Goal: Information Seeking & Learning: Learn about a topic

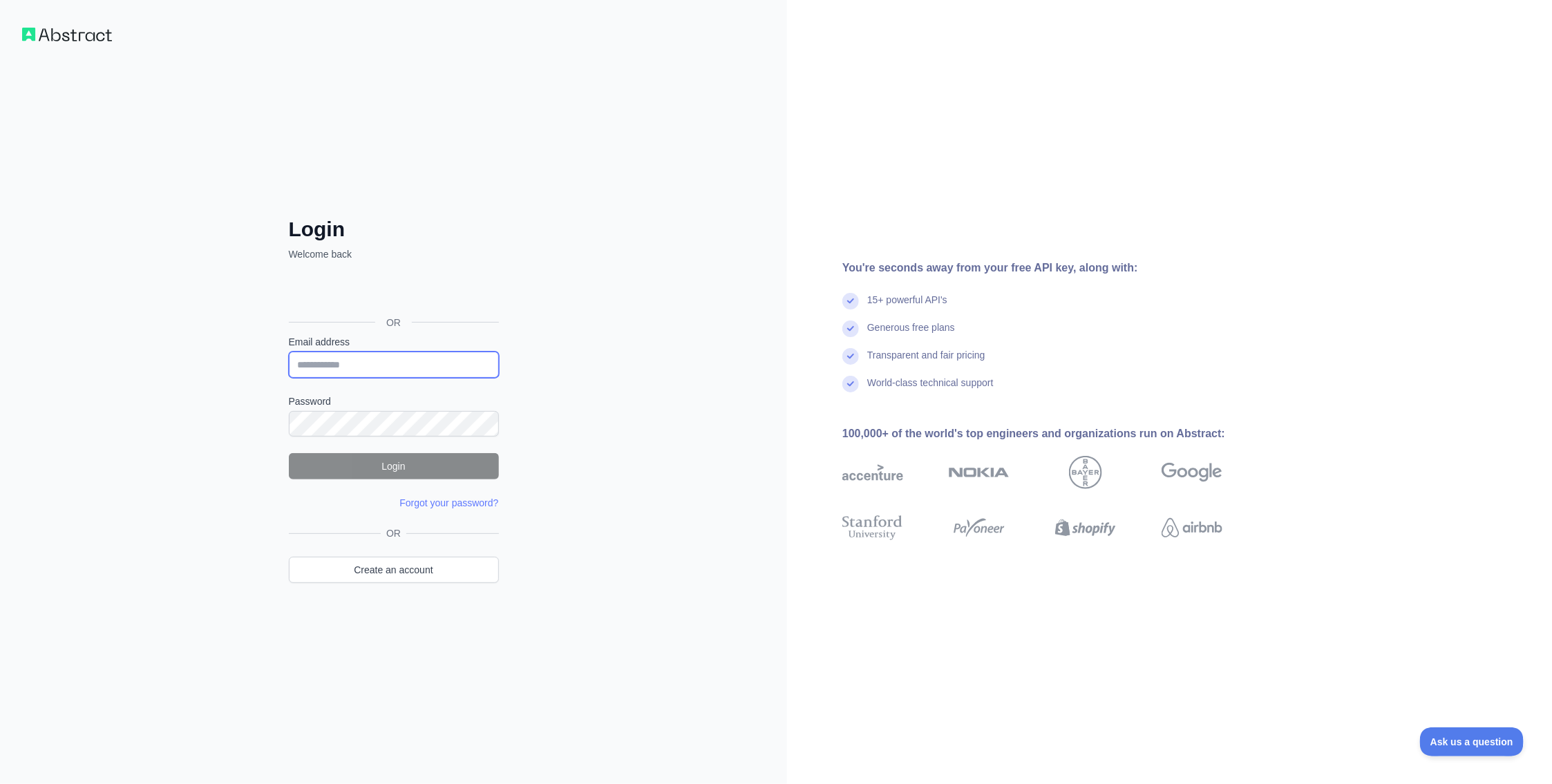
type input "**********"
click at [393, 466] on button "Login" at bounding box center [393, 466] width 210 height 26
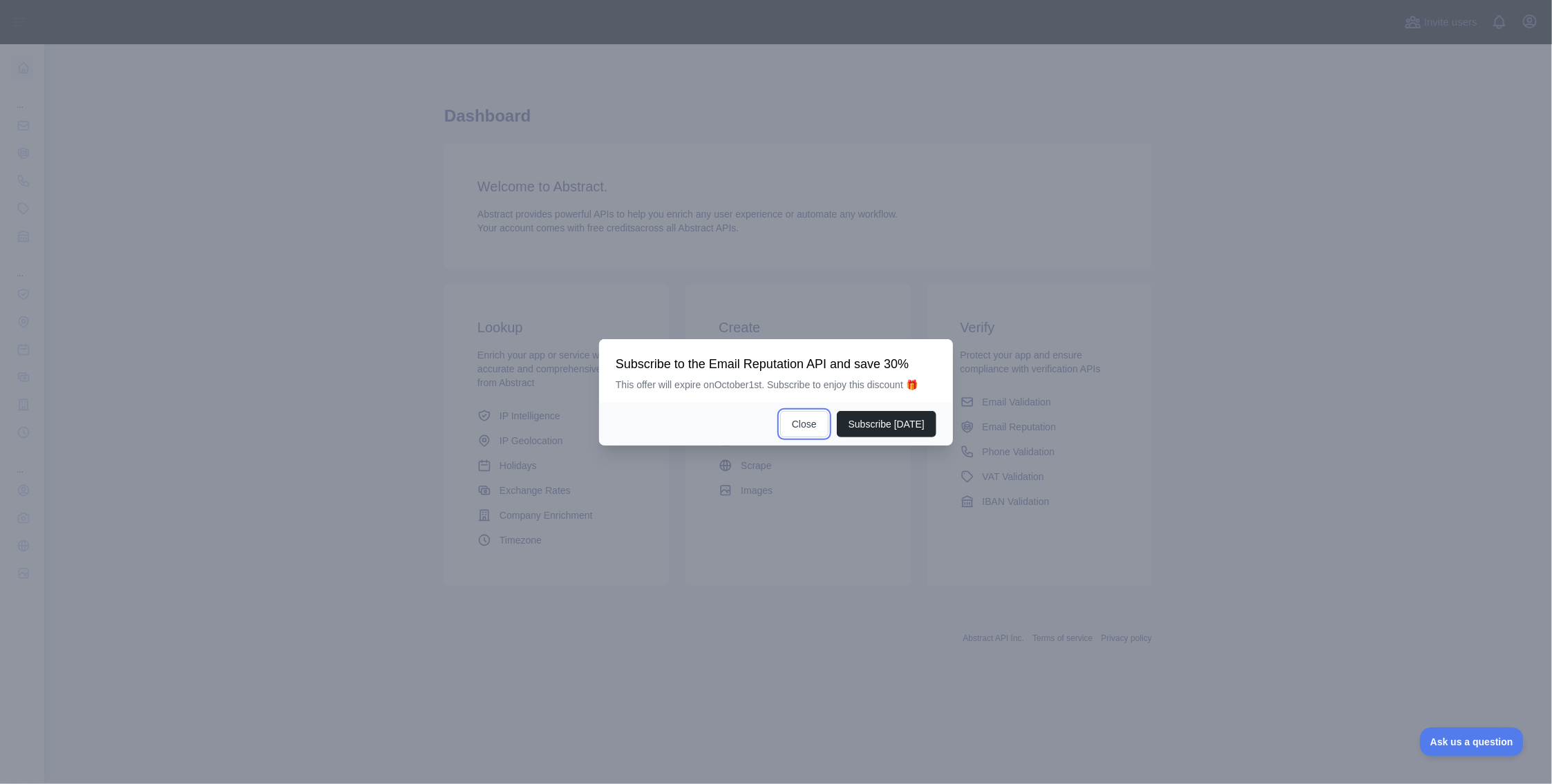
click at [824, 426] on button "Close" at bounding box center [804, 424] width 48 height 26
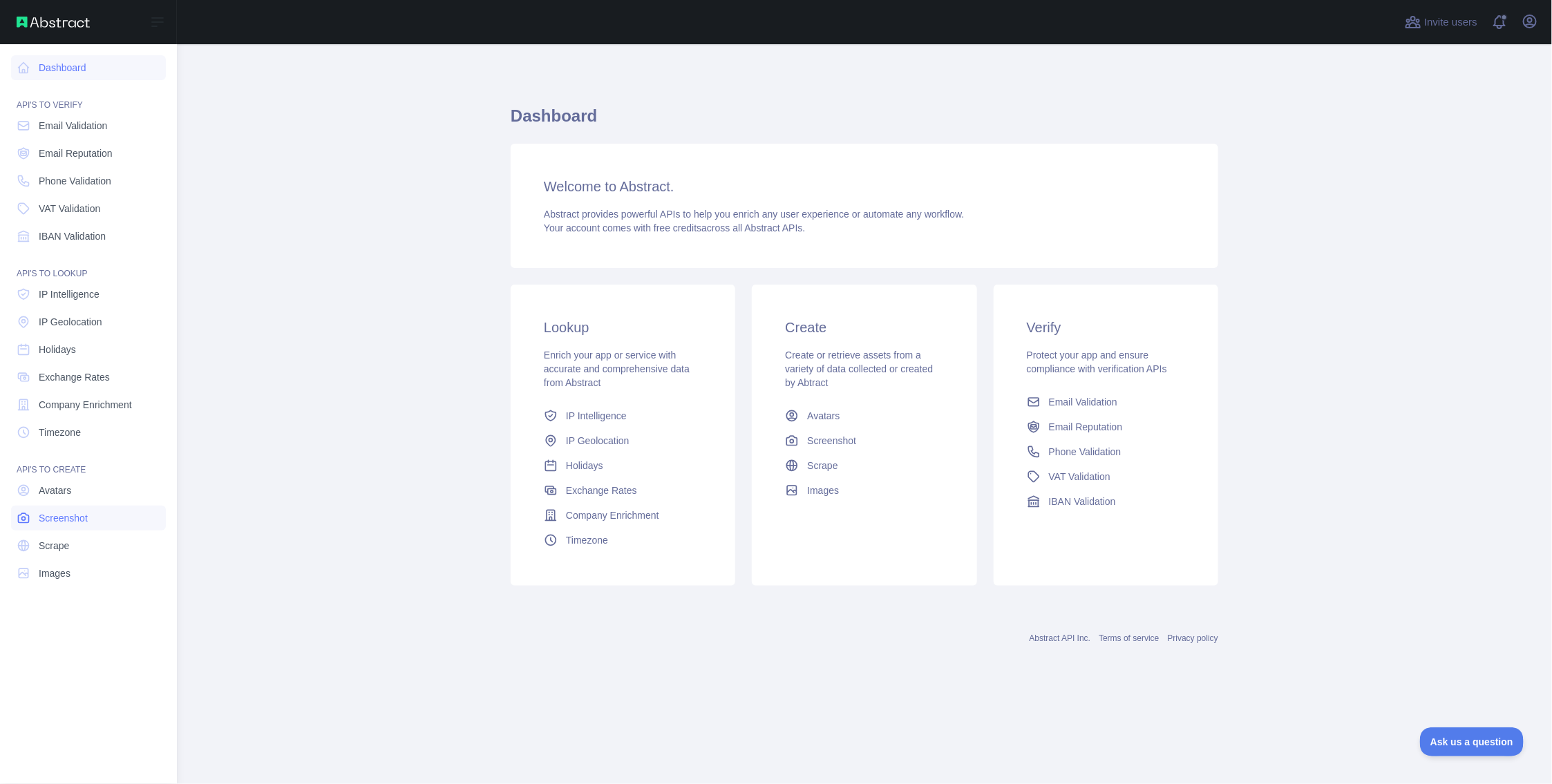
click at [61, 515] on span "Screenshot" at bounding box center [63, 518] width 49 height 14
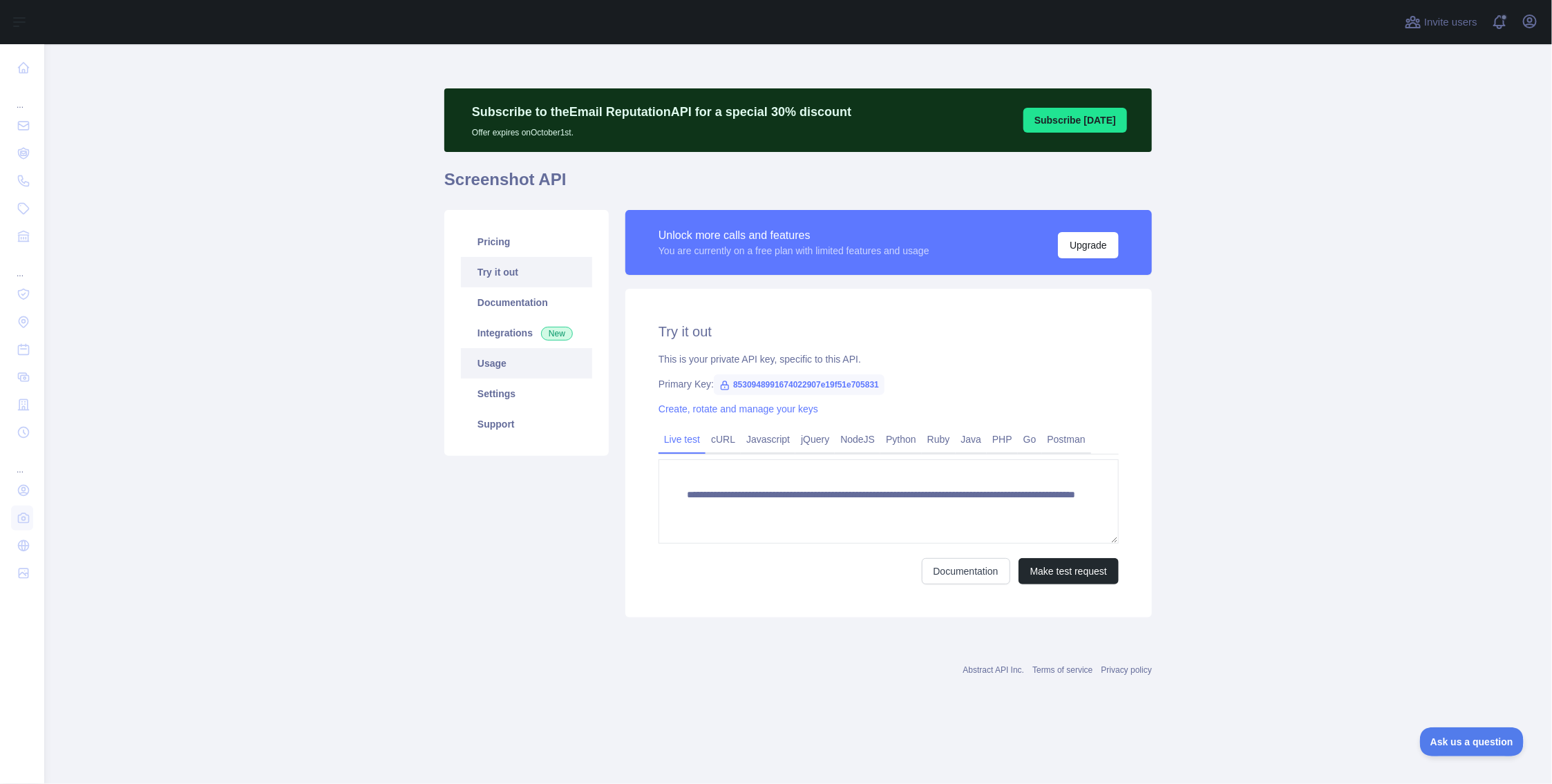
click at [491, 364] on link "Usage" at bounding box center [527, 363] width 131 height 30
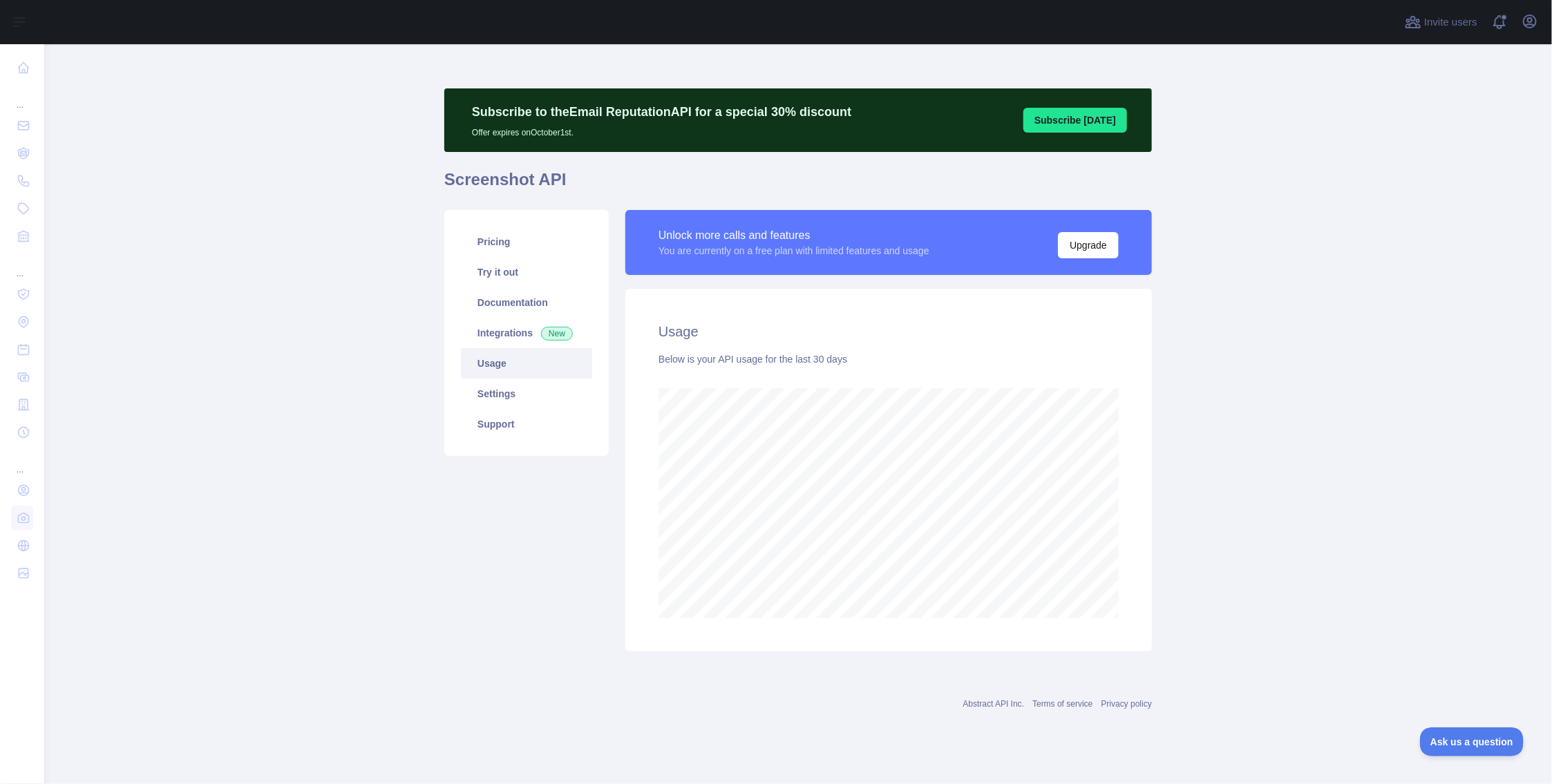
scroll to position [740, 1508]
click at [490, 335] on link "Integrations New" at bounding box center [527, 333] width 131 height 30
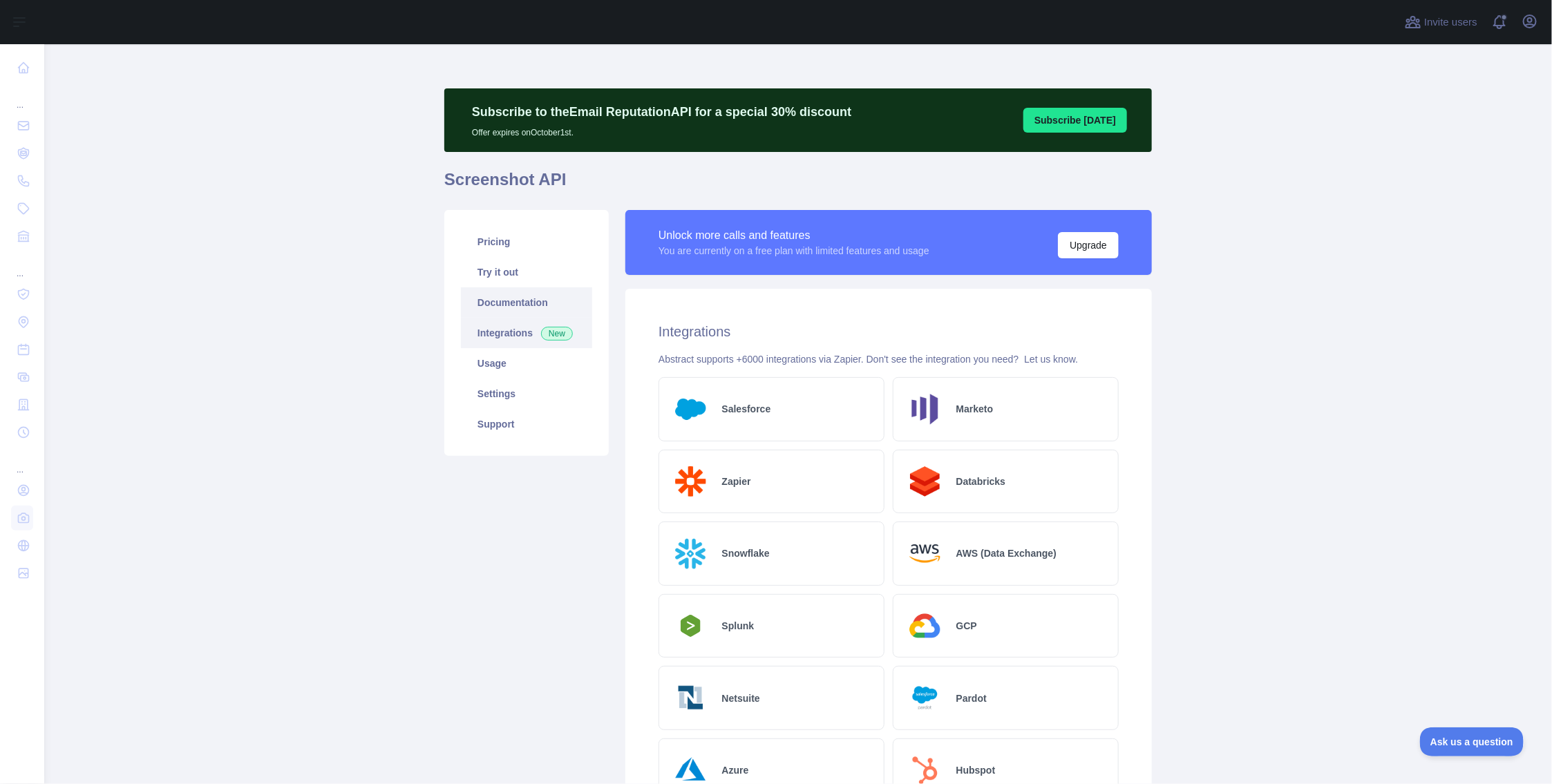
click at [494, 303] on link "Documentation" at bounding box center [527, 302] width 131 height 30
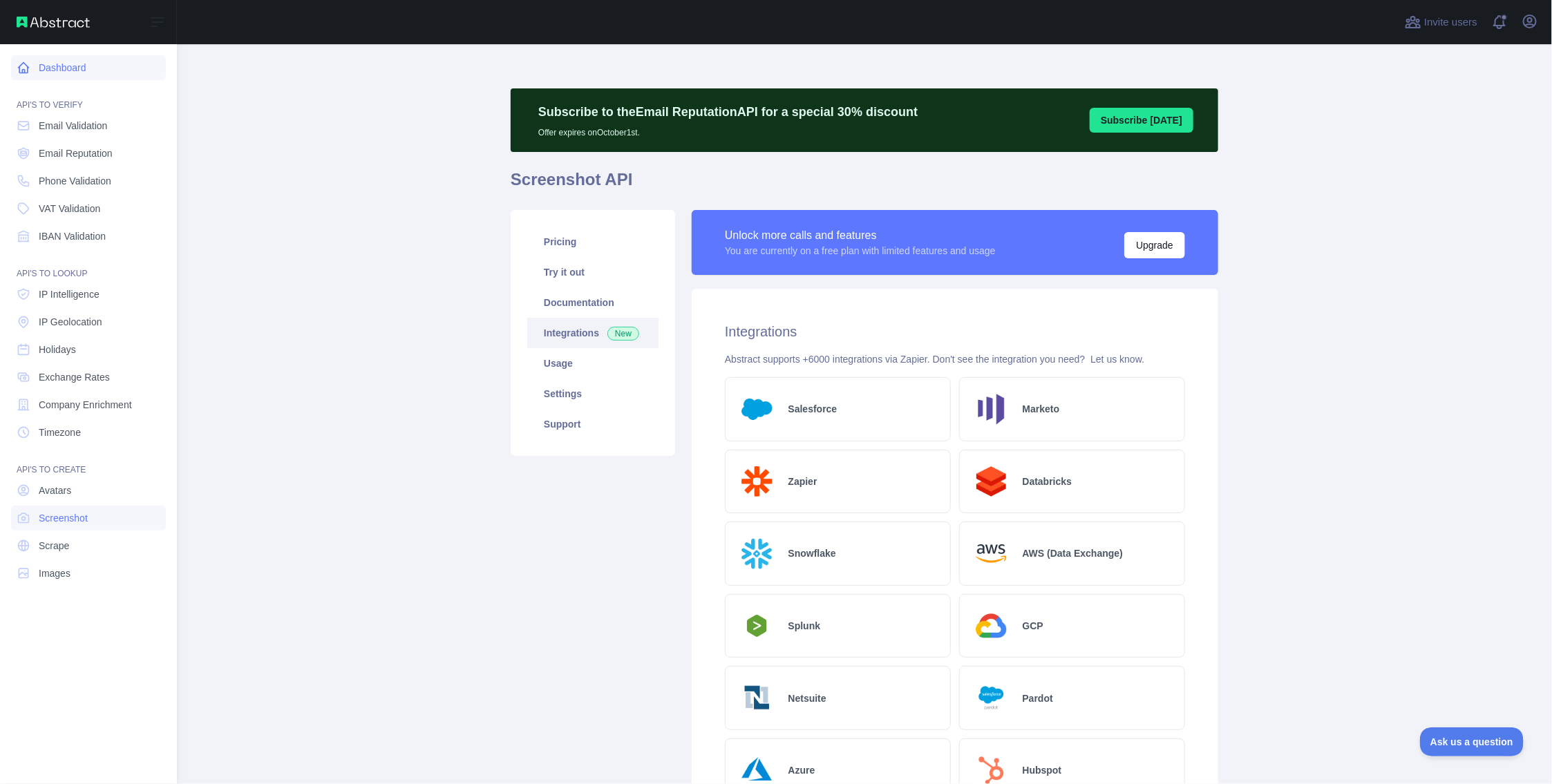
click at [59, 73] on link "Dashboard" at bounding box center [88, 67] width 155 height 25
